Goal: Obtain resource: Obtain resource

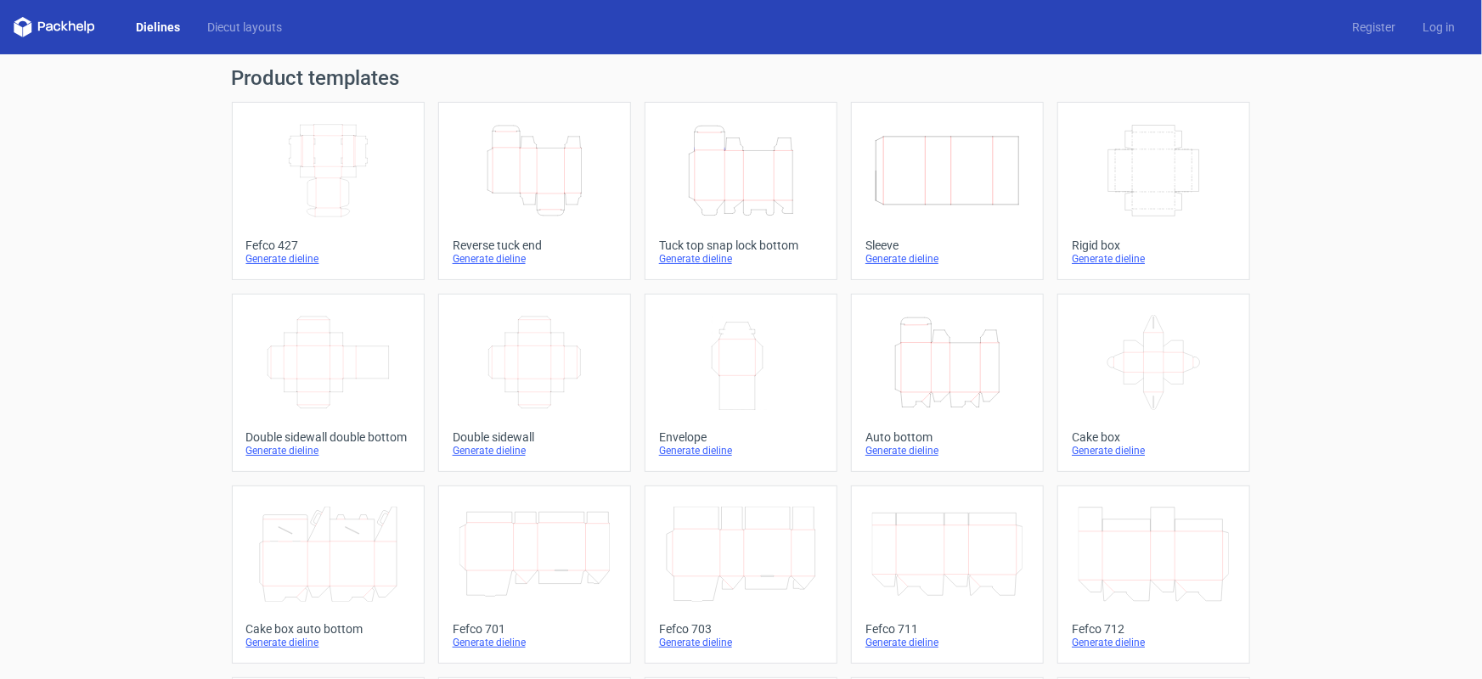
click at [359, 164] on icon "Width Depth Height" at bounding box center [328, 170] width 150 height 95
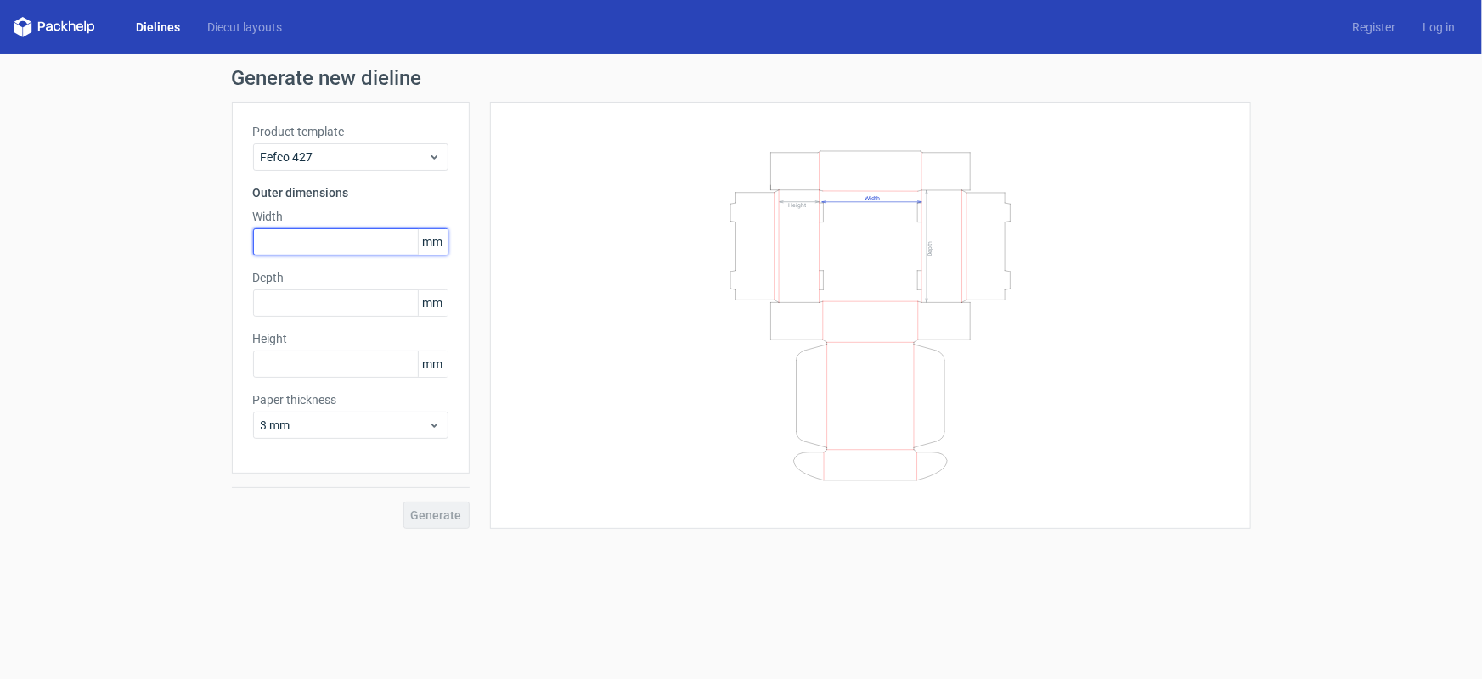
click at [370, 241] on input "text" at bounding box center [350, 241] width 195 height 27
click at [308, 427] on span "3 mm" at bounding box center [344, 425] width 167 height 17
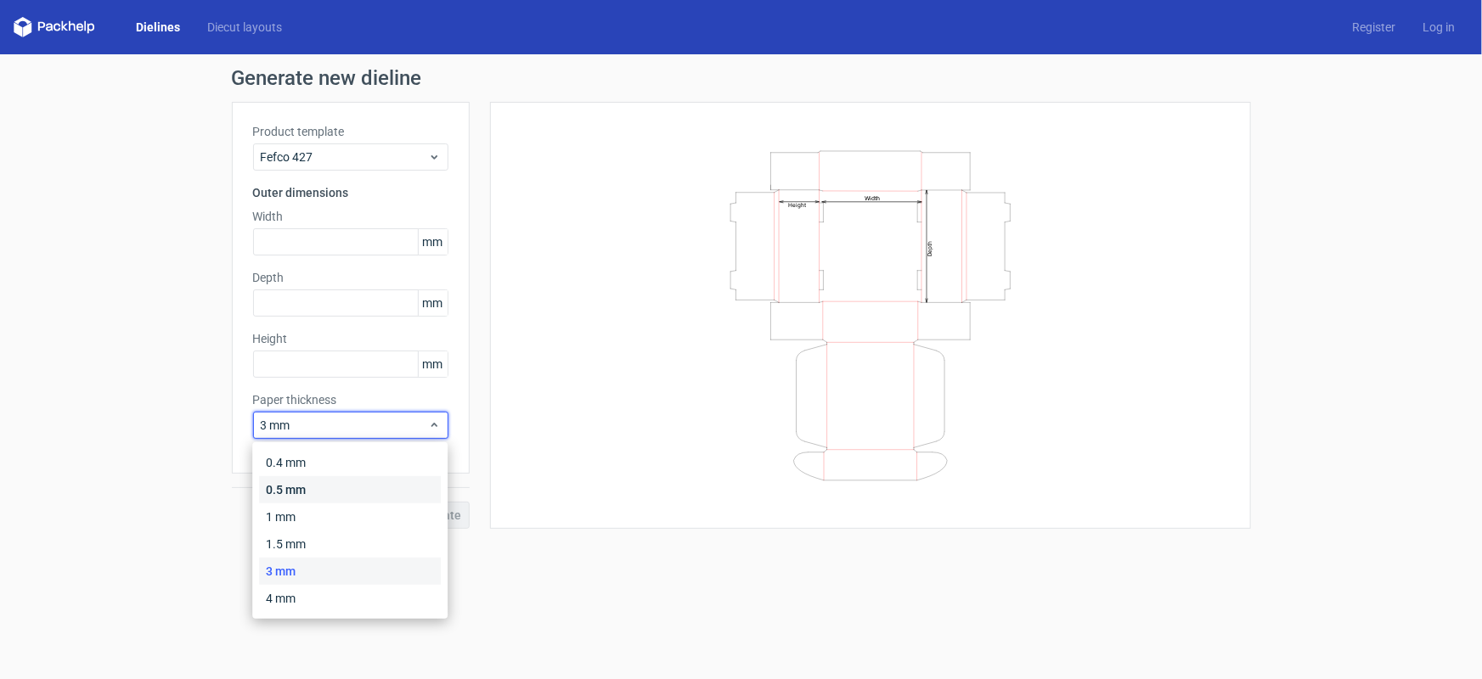
click at [306, 492] on div "0.5 mm" at bounding box center [350, 489] width 182 height 27
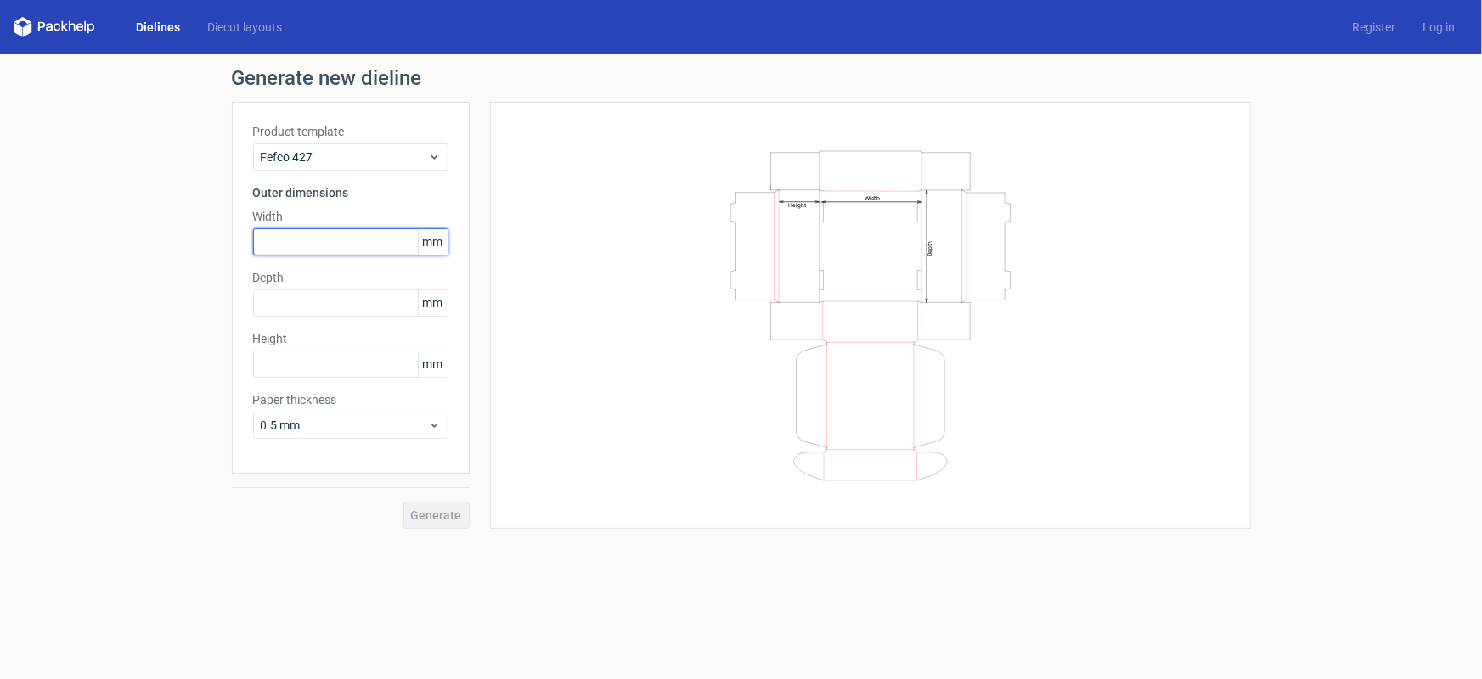
click at [338, 238] on input "text" at bounding box center [350, 241] width 195 height 27
click at [306, 357] on input "text" at bounding box center [350, 364] width 195 height 27
type input "80"
click at [323, 236] on input "text" at bounding box center [350, 241] width 195 height 27
type input "185"
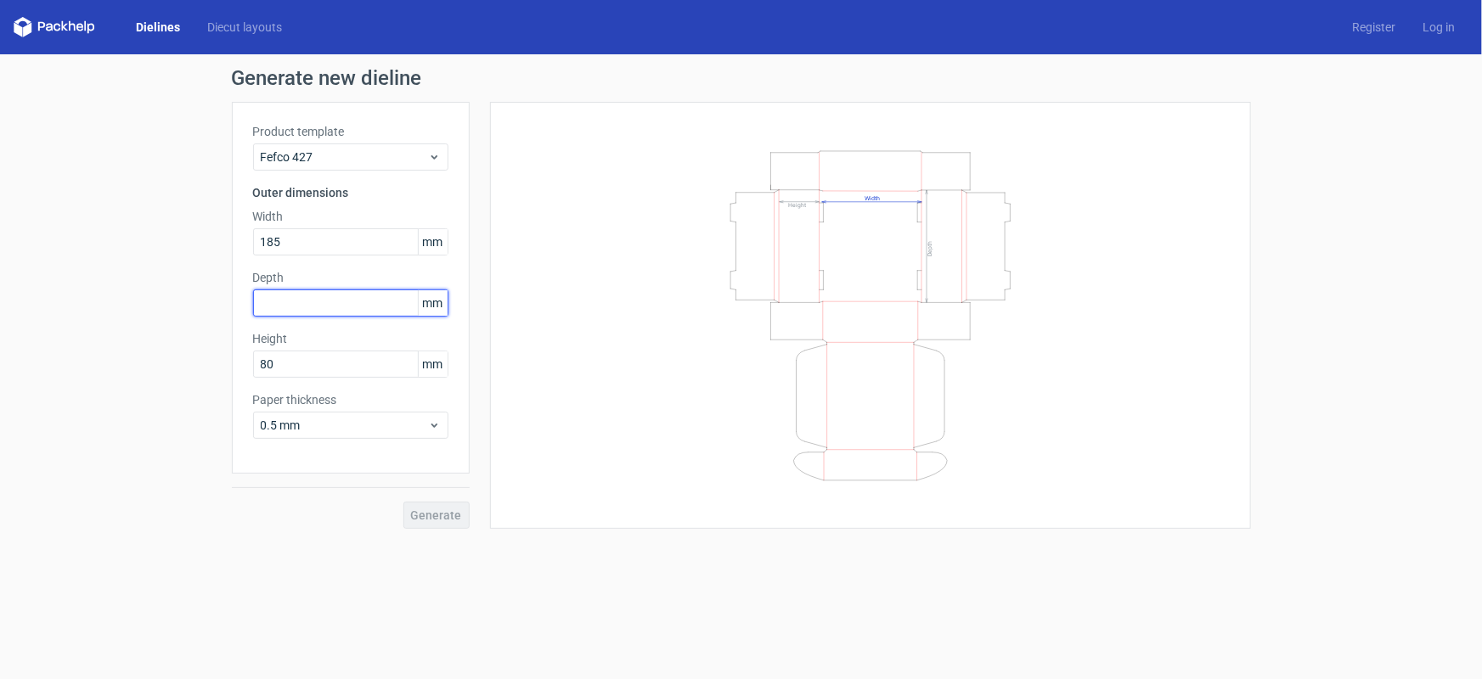
click at [348, 291] on input "text" at bounding box center [350, 303] width 195 height 27
type input "140"
click at [448, 513] on span "Generate" at bounding box center [436, 515] width 51 height 12
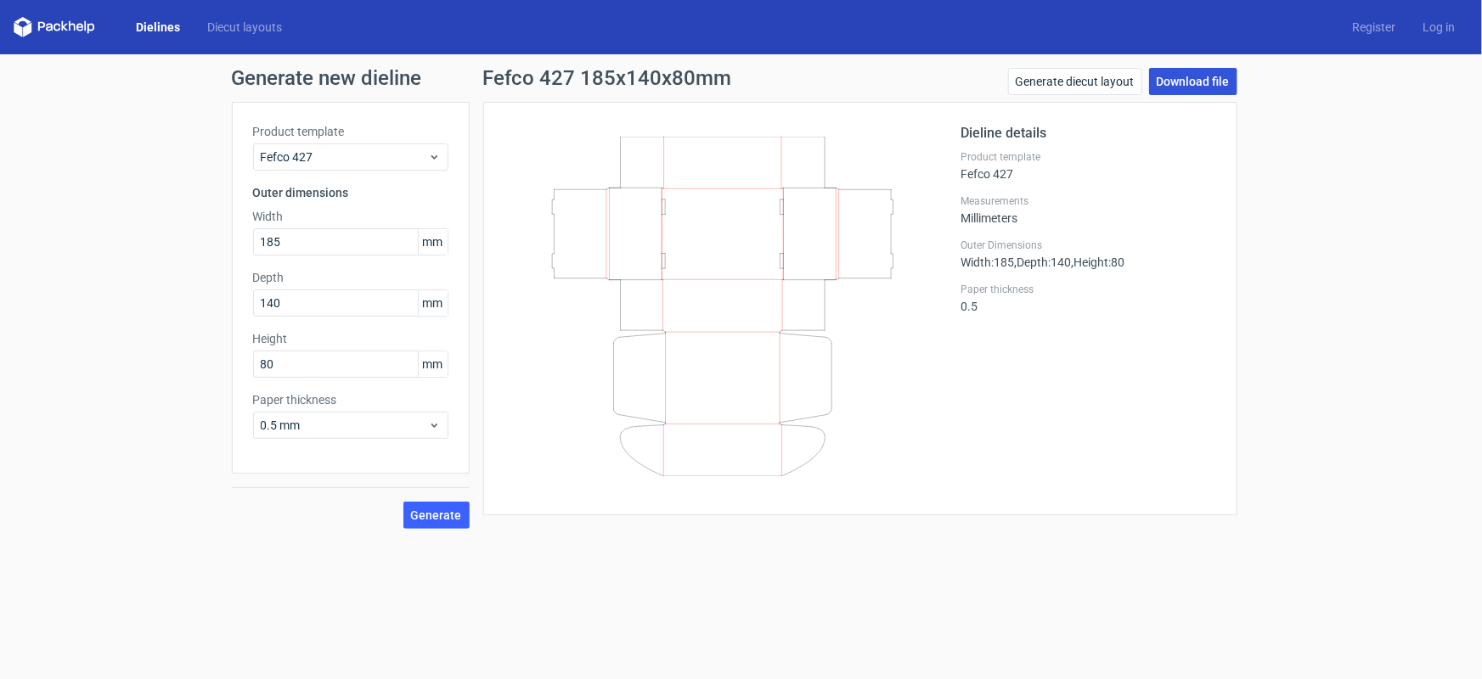
click at [1191, 85] on link "Download file" at bounding box center [1193, 81] width 88 height 27
click at [1159, 348] on div "Dieline details Product template Fefco 427 Measurements Millimeters Outer Dimen…" at bounding box center [1088, 308] width 255 height 371
drag, startPoint x: 663, startPoint y: 589, endPoint x: 779, endPoint y: 499, distance: 146.4
click at [663, 589] on form "Generate new dieline Product template Fefco 427 Outer dimensions Width 185 mm D…" at bounding box center [741, 366] width 1482 height 625
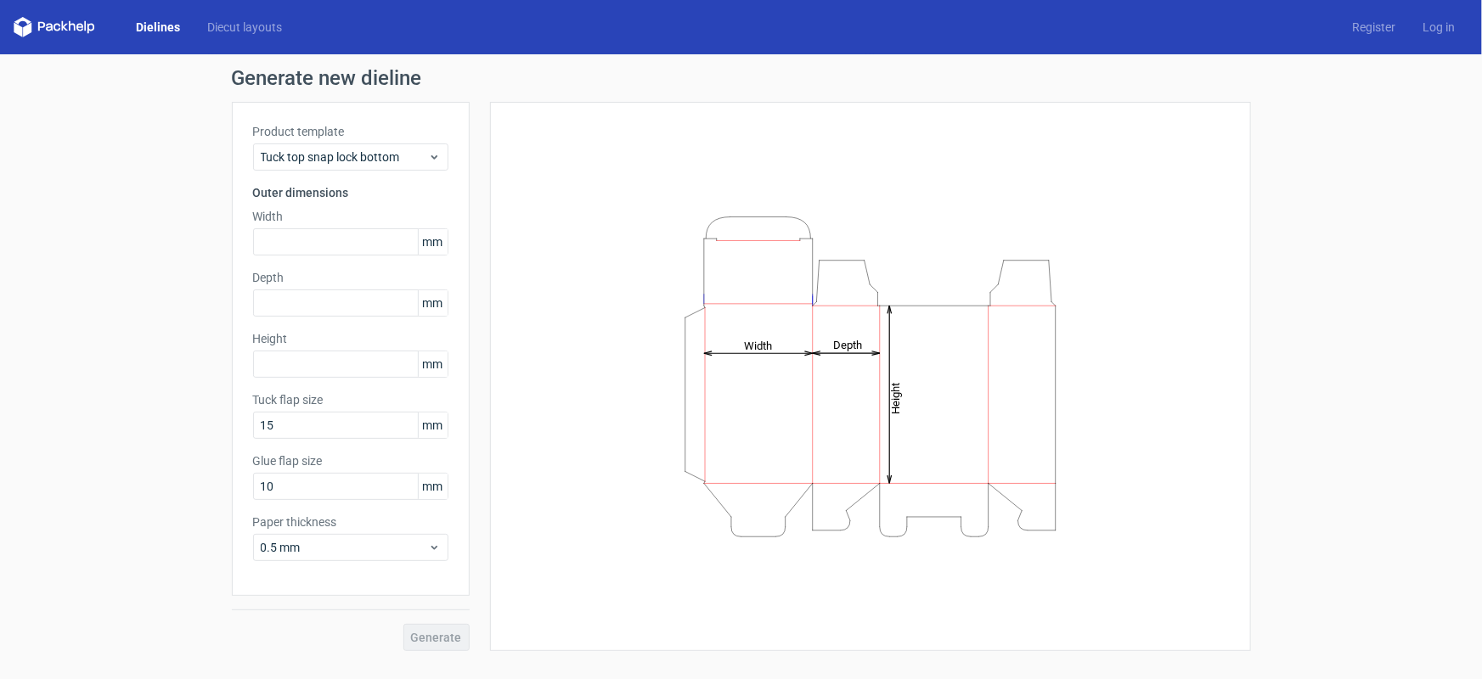
click at [175, 27] on link "Dielines" at bounding box center [157, 27] width 71 height 17
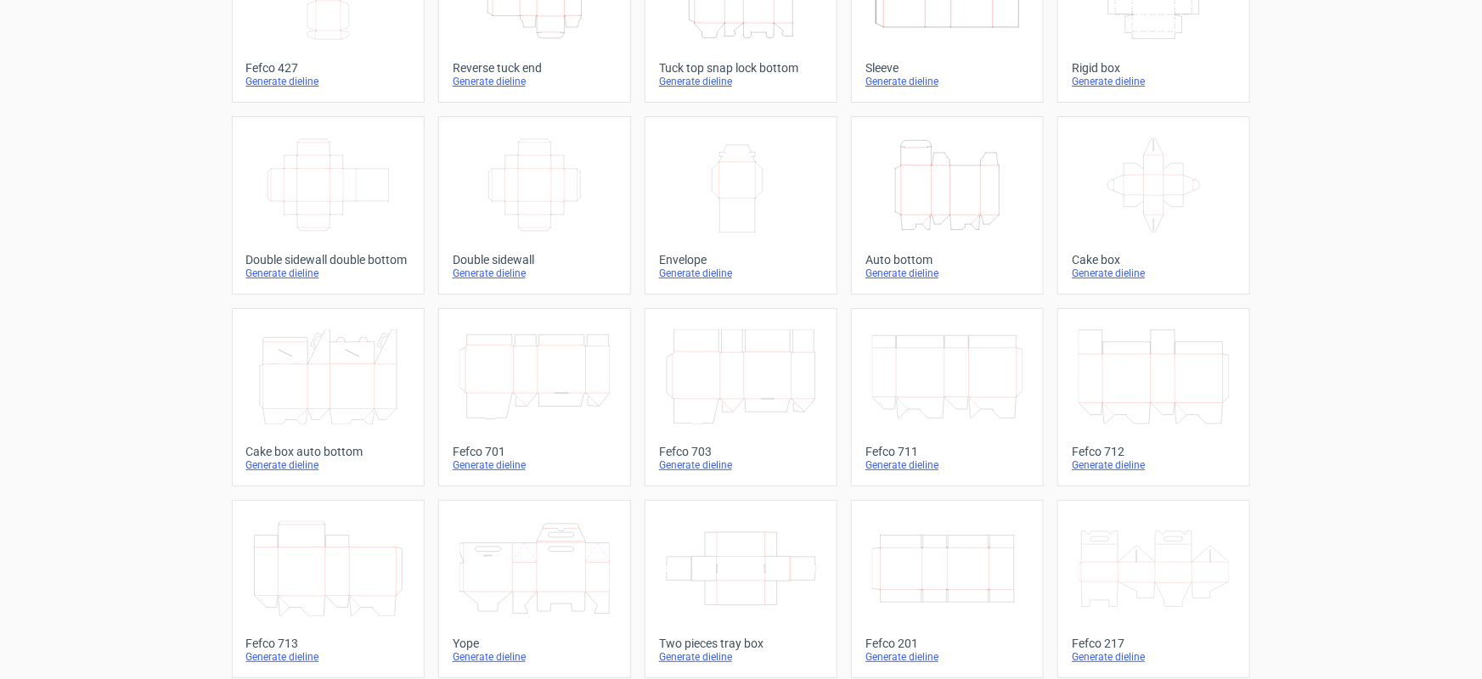
scroll to position [149, 0]
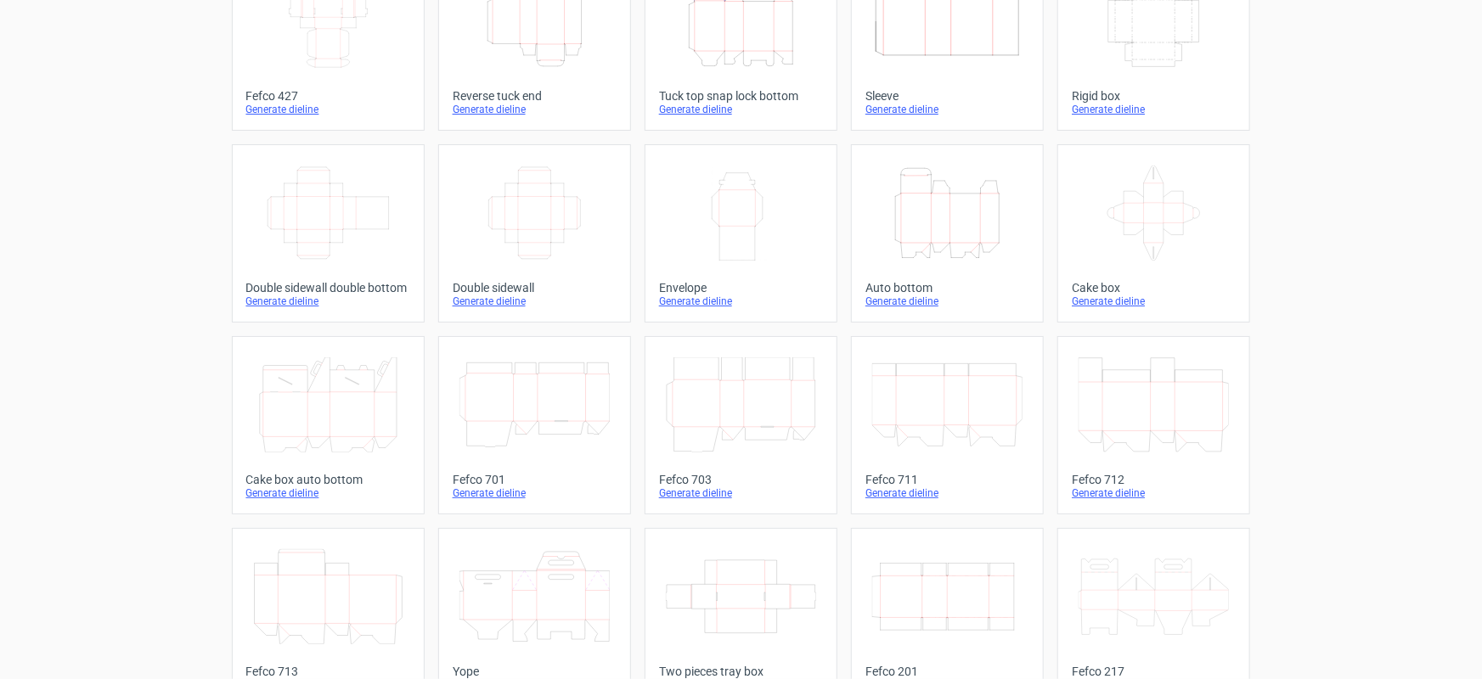
click at [1122, 200] on icon at bounding box center [1153, 213] width 150 height 95
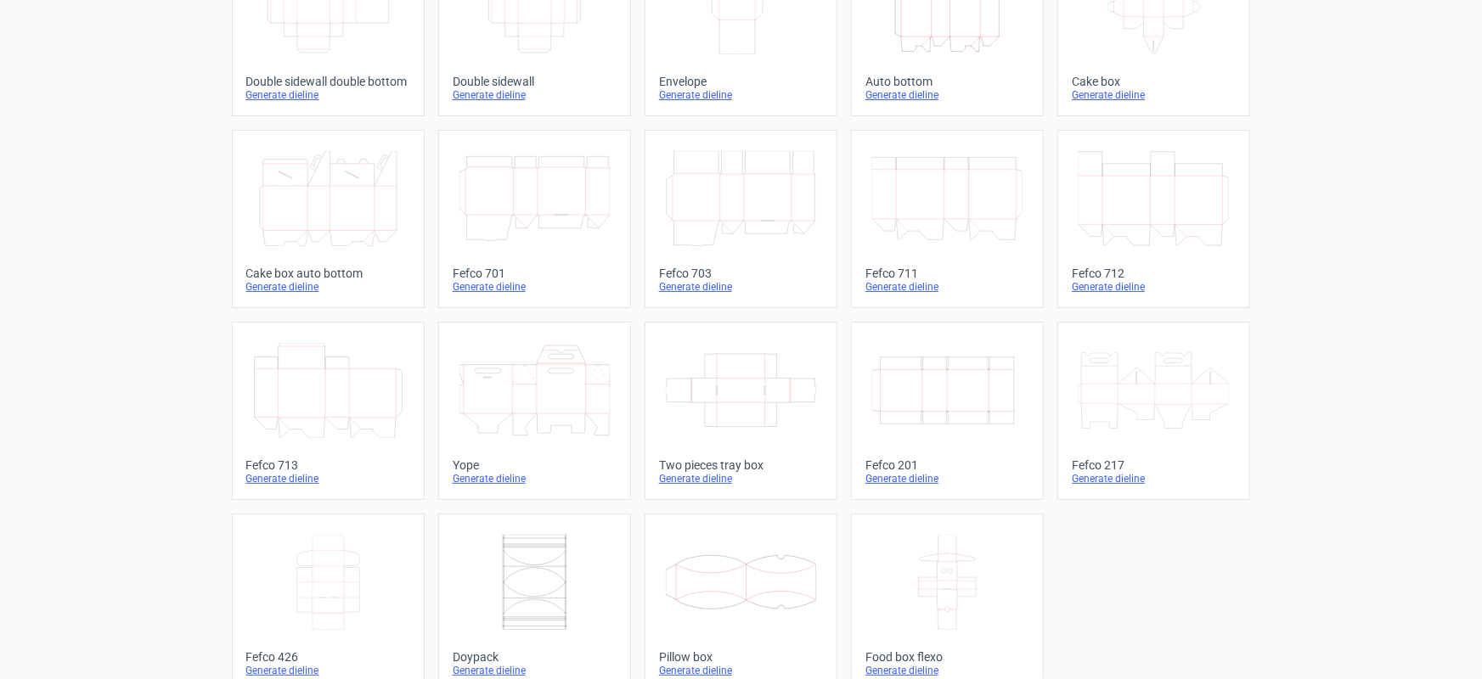
scroll to position [381, 0]
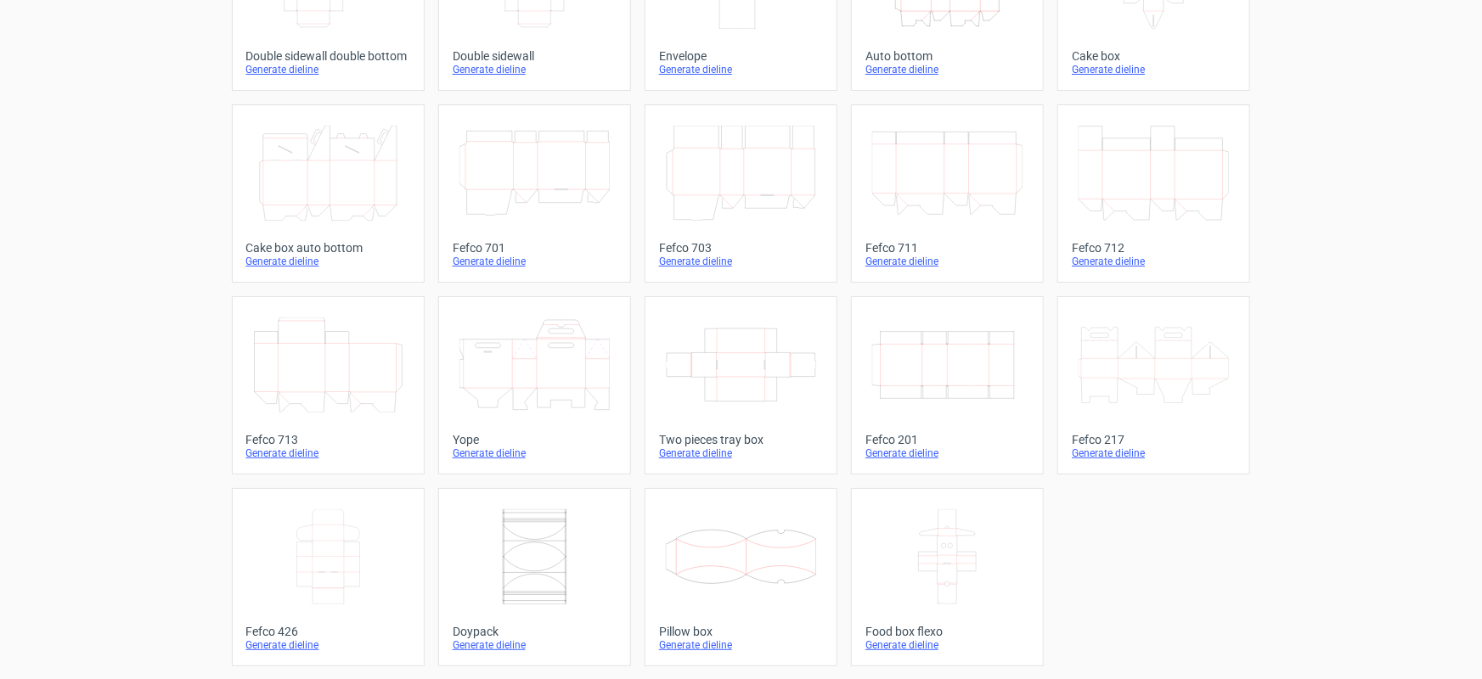
click at [348, 189] on icon at bounding box center [328, 173] width 150 height 95
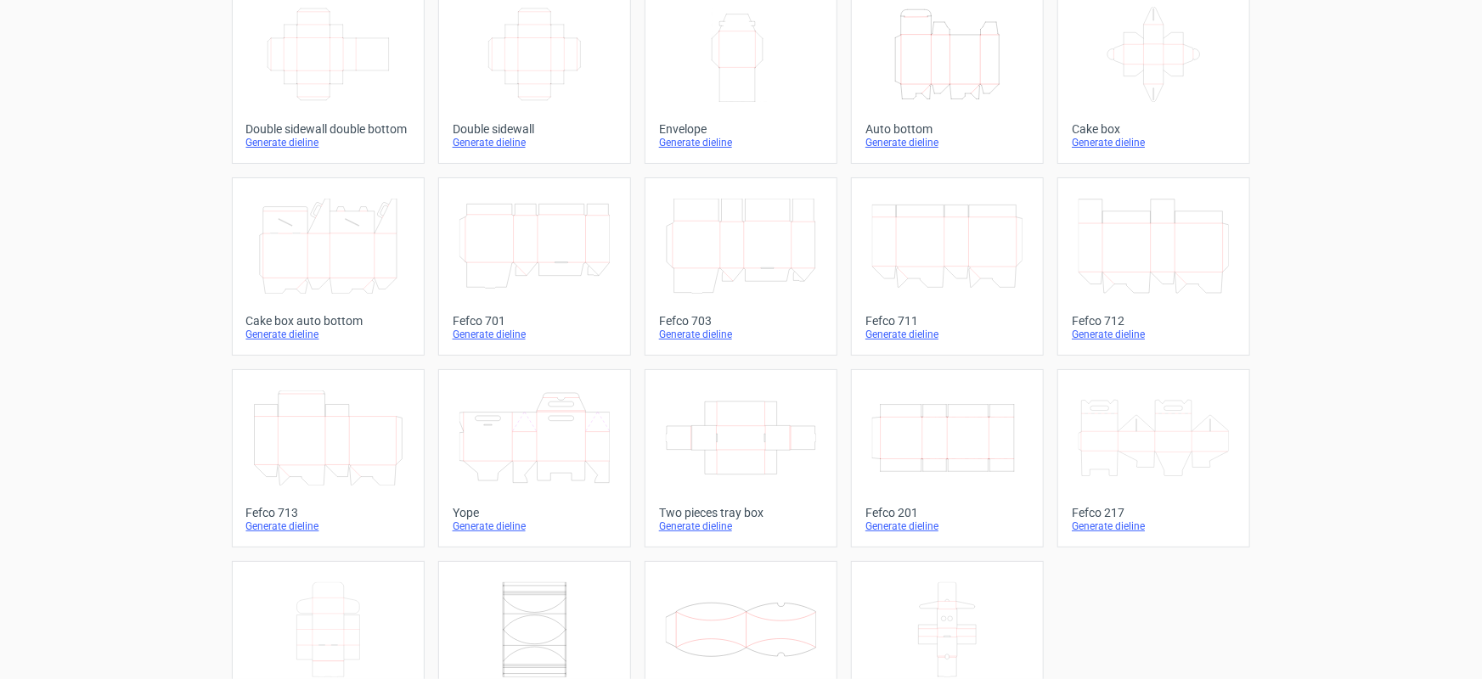
scroll to position [381, 0]
